Goal: Information Seeking & Learning: Compare options

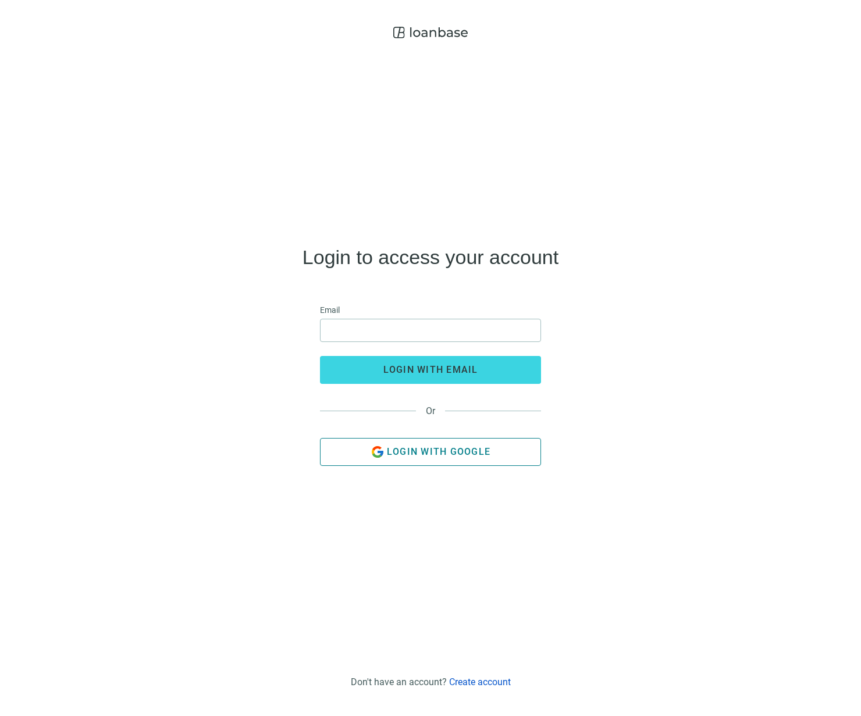
click at [433, 463] on button "Login with Google" at bounding box center [430, 452] width 221 height 28
click at [442, 464] on button "Login with Google" at bounding box center [430, 452] width 221 height 28
